Goal: Transaction & Acquisition: Purchase product/service

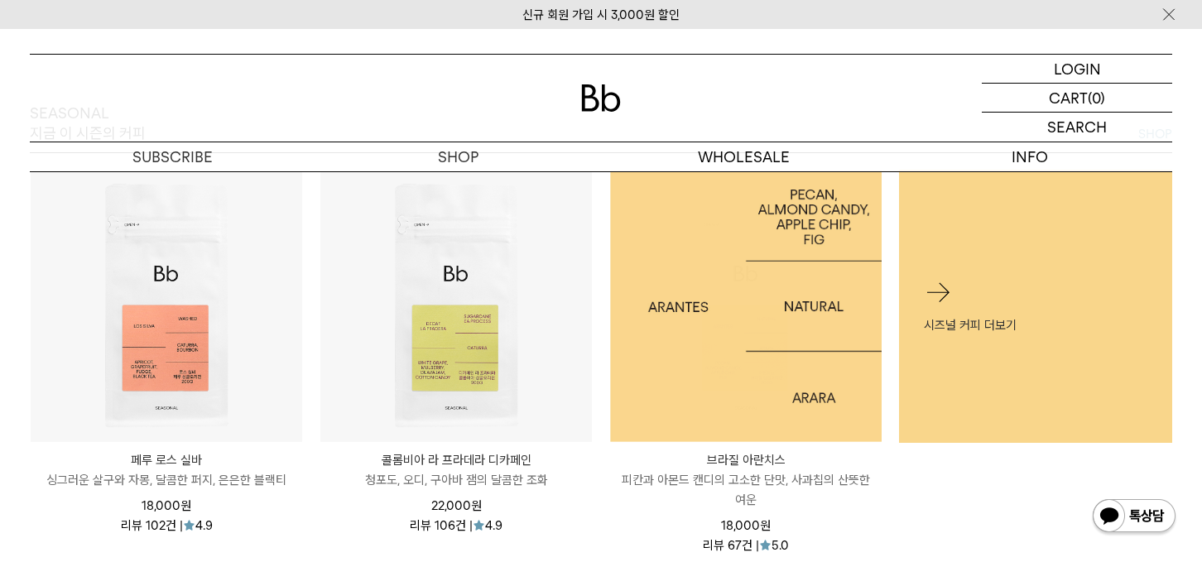
scroll to position [536, 0]
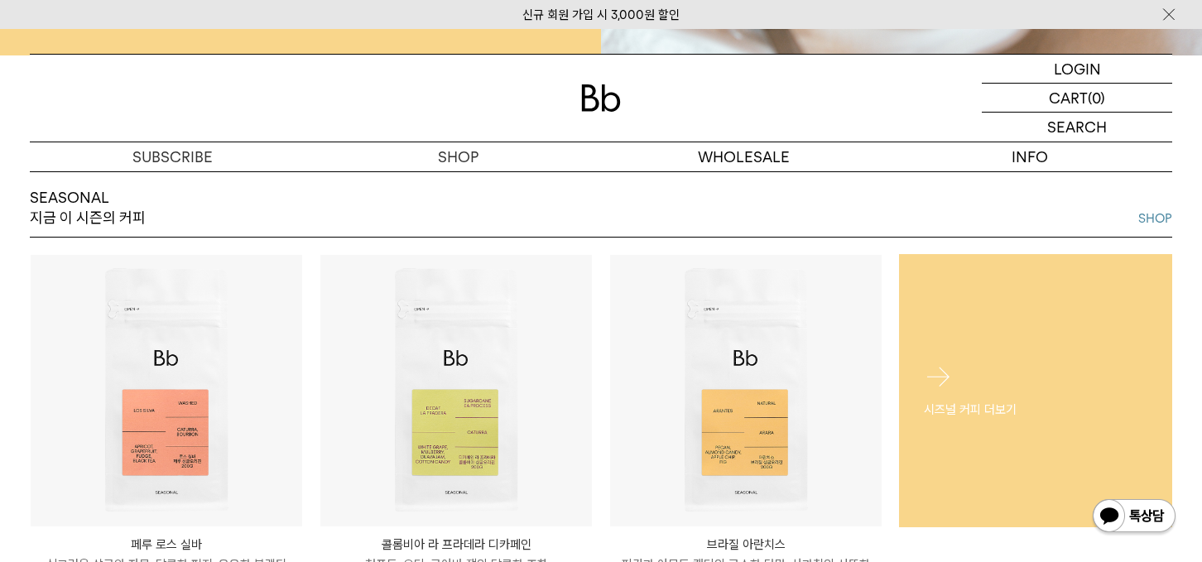
click at [976, 387] on div "시즈널 커피 더보기" at bounding box center [1035, 390] width 273 height 107
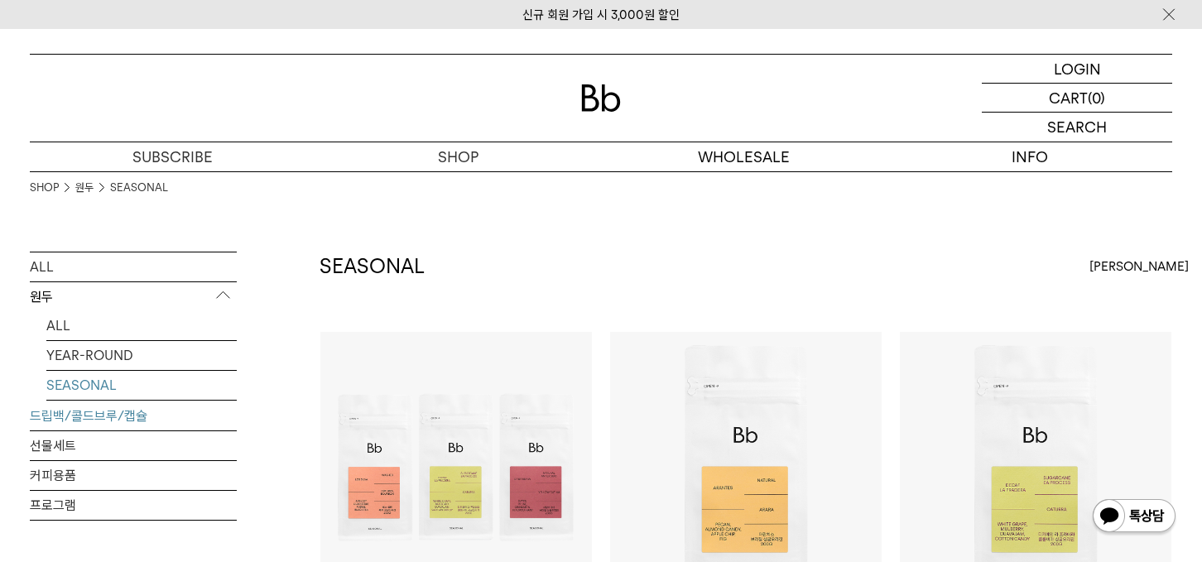
click at [131, 420] on link "드립백/콜드브루/캡슐" at bounding box center [133, 416] width 207 height 29
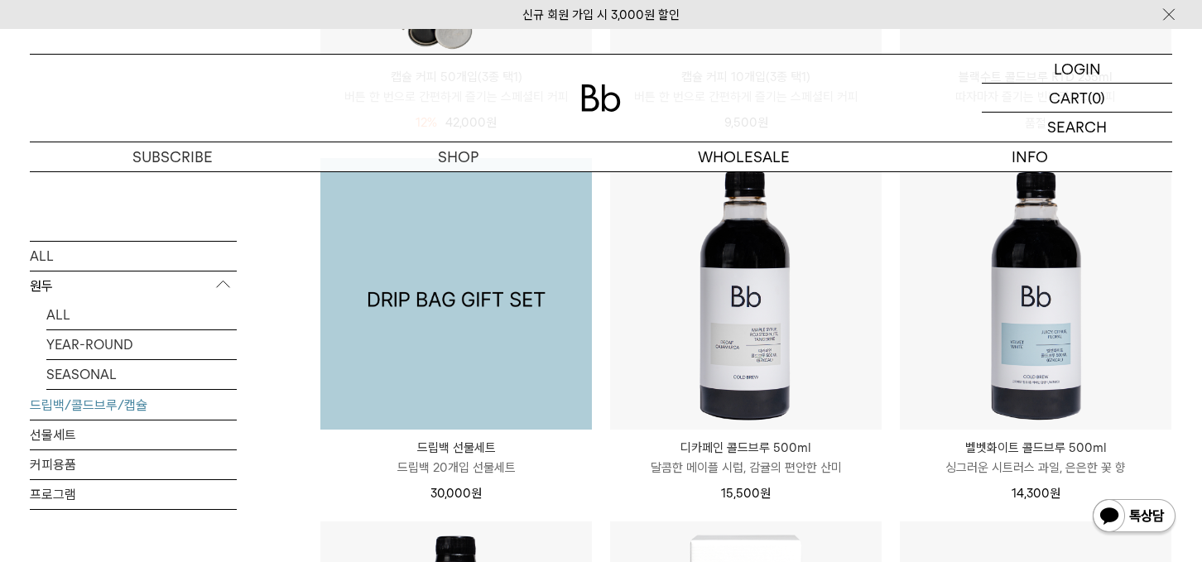
scroll to position [1276, 0]
